Goal: Task Accomplishment & Management: Use online tool/utility

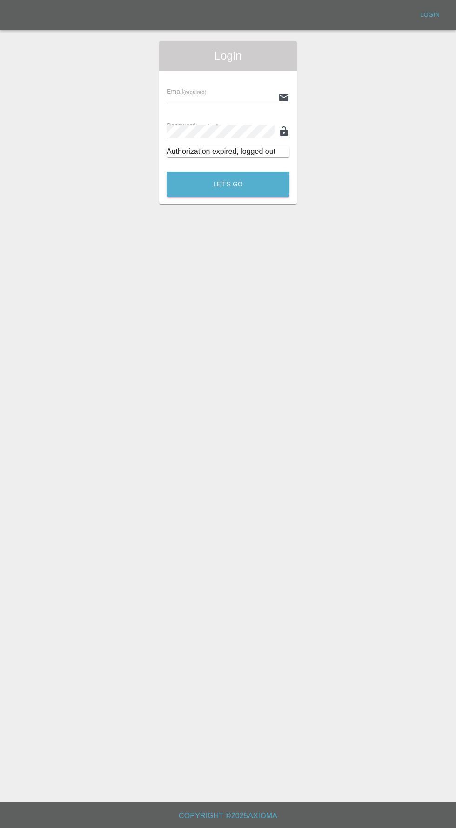
click at [186, 95] on input "text" at bounding box center [220, 97] width 108 height 13
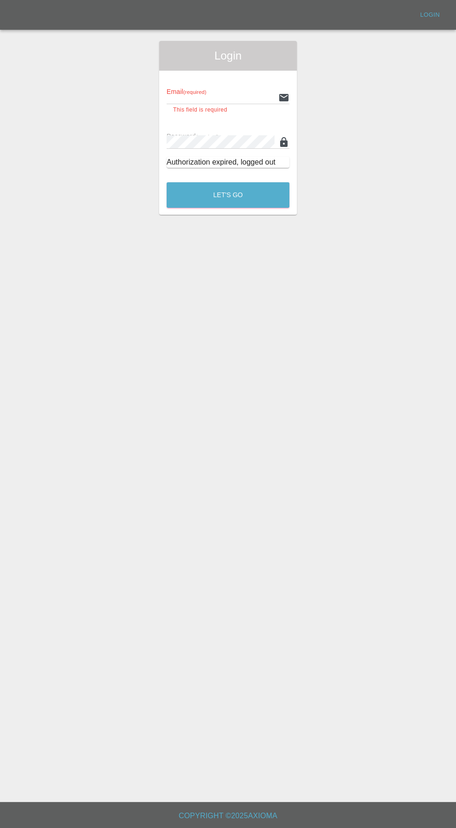
type input "[EMAIL_ADDRESS][DOMAIN_NAME]"
click at [166, 182] on button "Let's Go" at bounding box center [227, 195] width 123 height 26
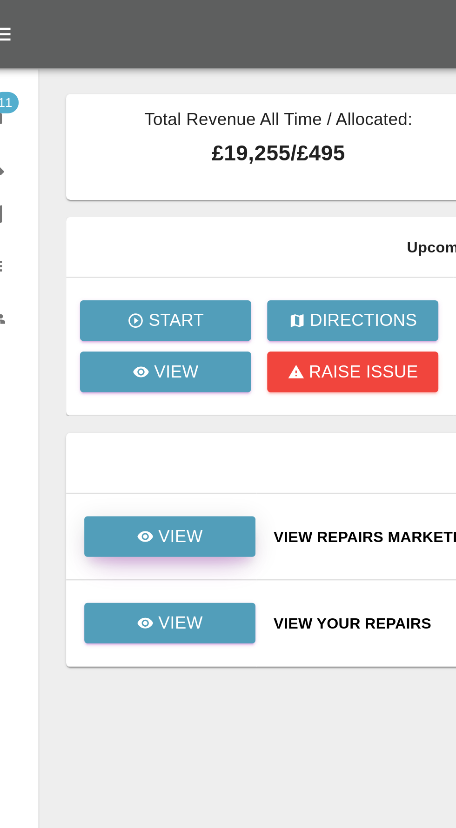
click at [93, 230] on p "View" at bounding box center [95, 233] width 20 height 11
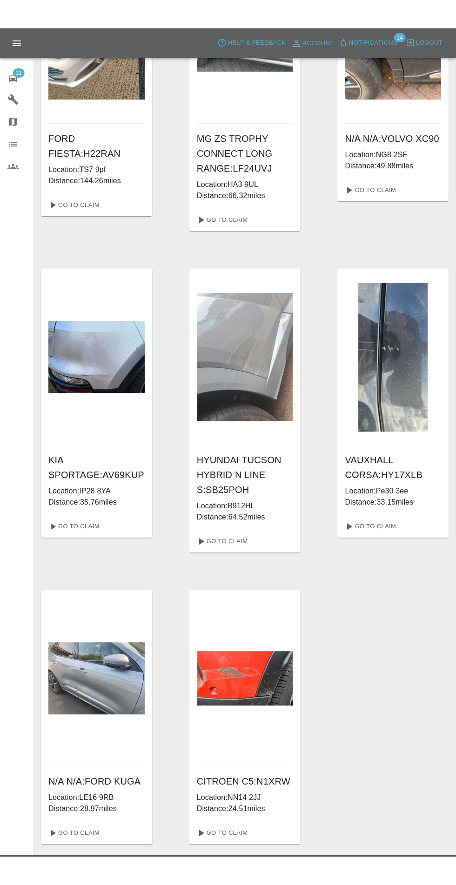
scroll to position [411, 0]
